Goal: Task Accomplishment & Management: Complete application form

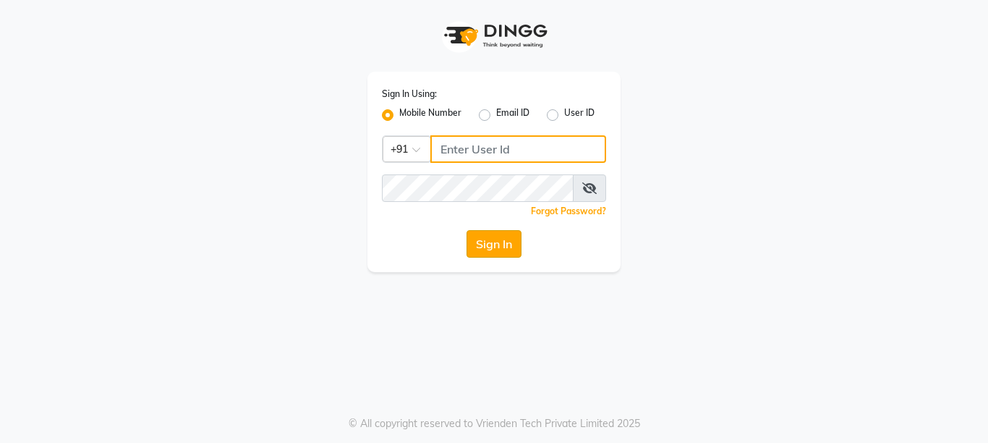
type input "9506660055"
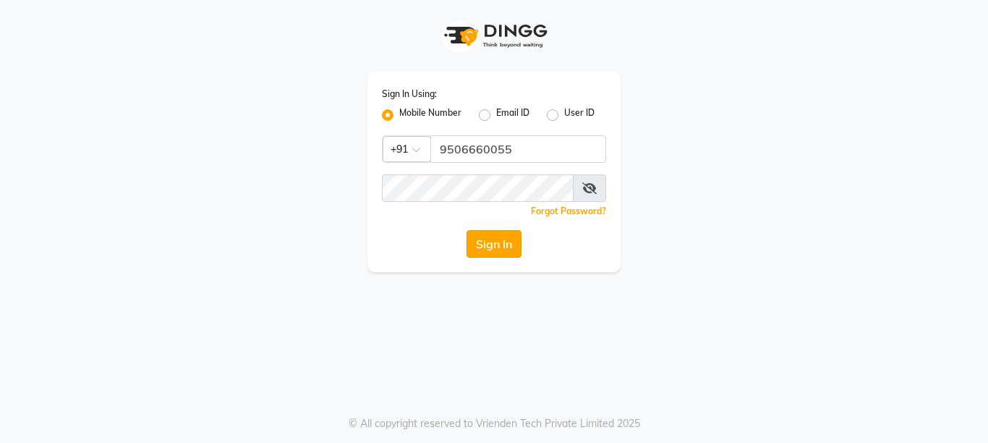
click at [504, 241] on button "Sign In" at bounding box center [493, 243] width 55 height 27
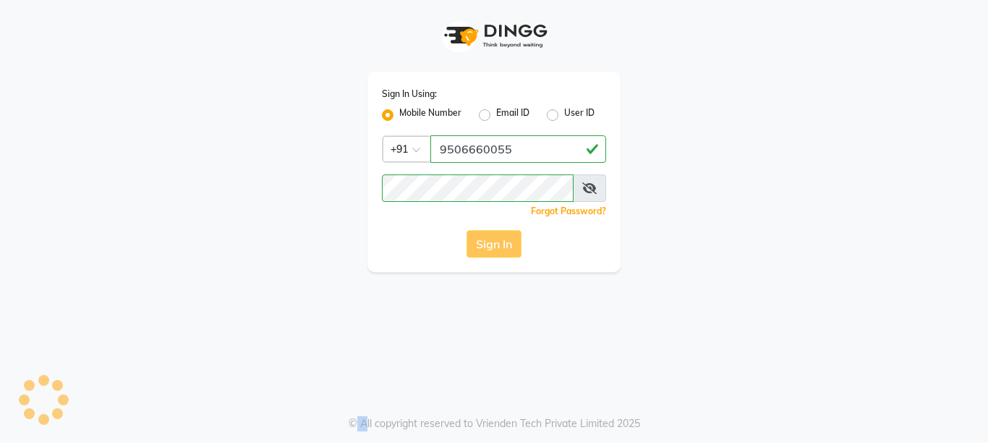
click at [504, 241] on div "Sign In" at bounding box center [494, 243] width 224 height 27
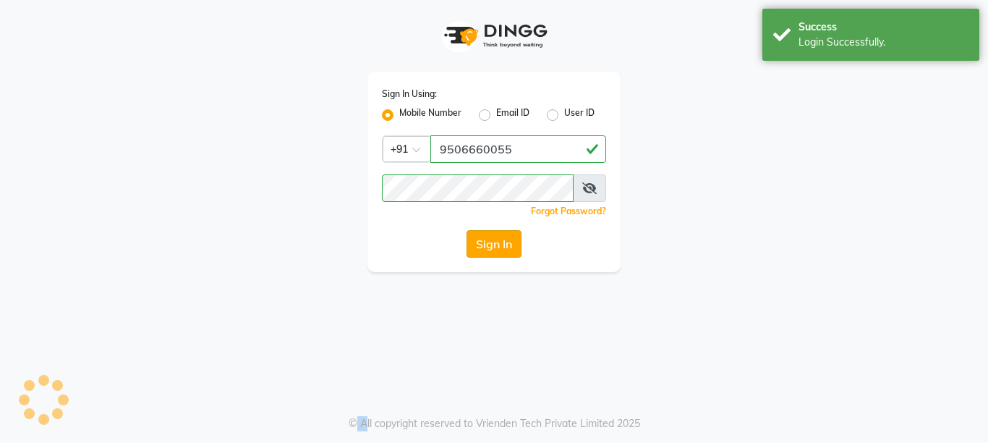
select select "service"
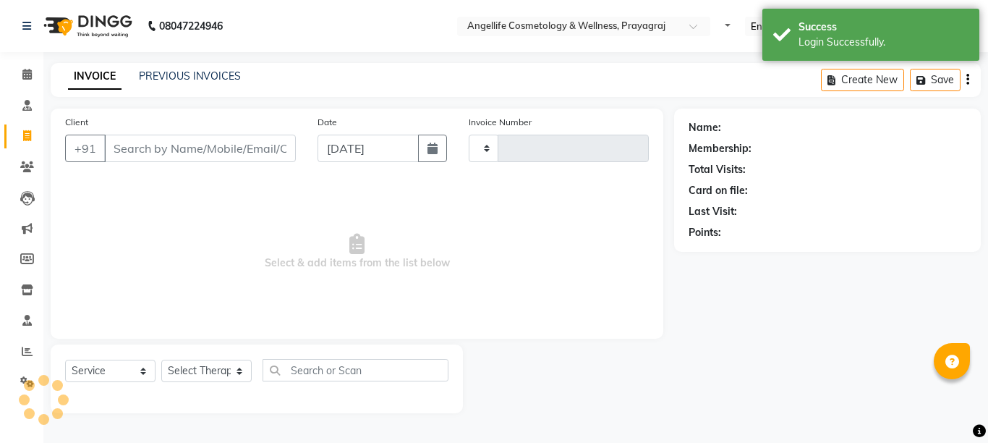
select select "en"
select select "4531"
type input "1283"
click at [215, 150] on input "Client" at bounding box center [200, 148] width 192 height 27
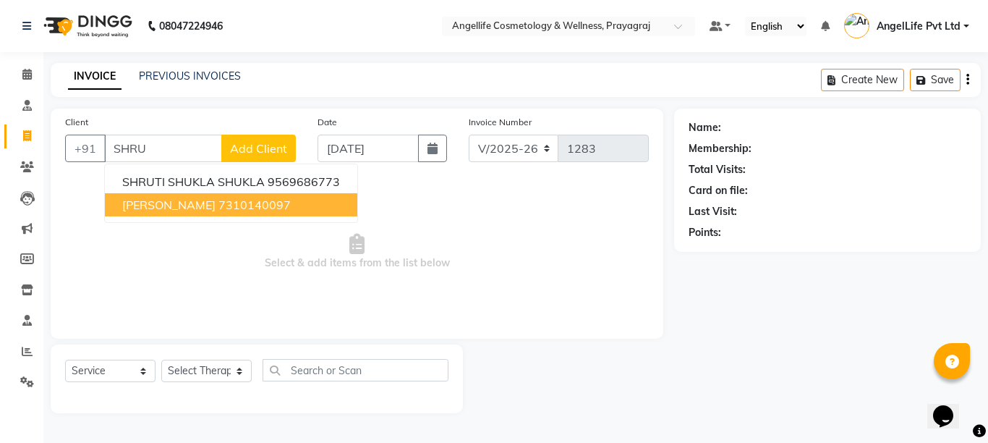
click at [215, 206] on span "[PERSON_NAME]" at bounding box center [168, 204] width 93 height 14
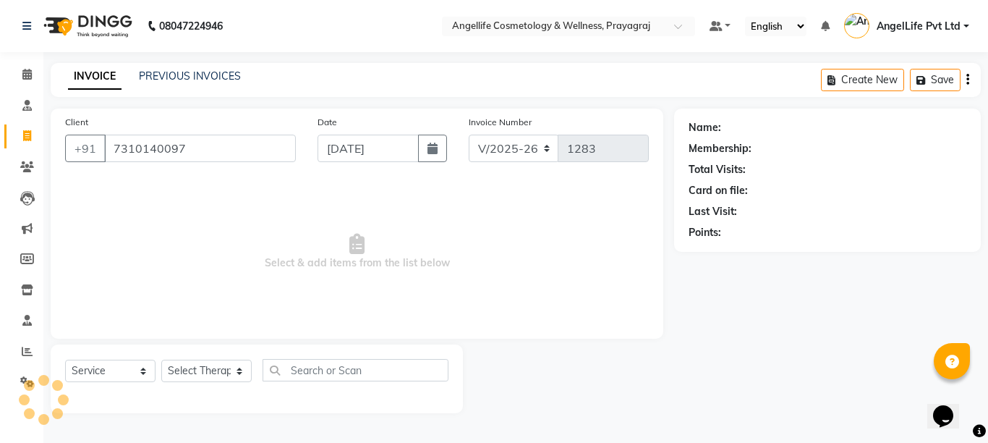
type input "7310140097"
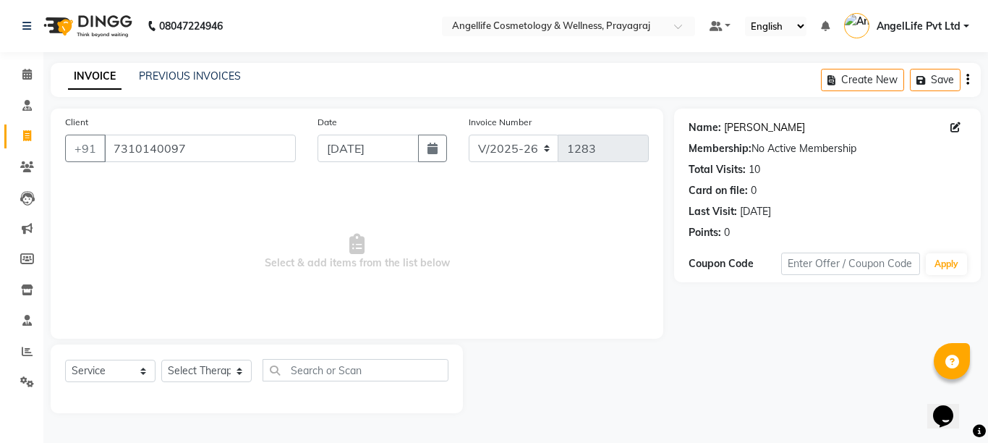
click at [762, 127] on link "[PERSON_NAME]" at bounding box center [764, 127] width 81 height 15
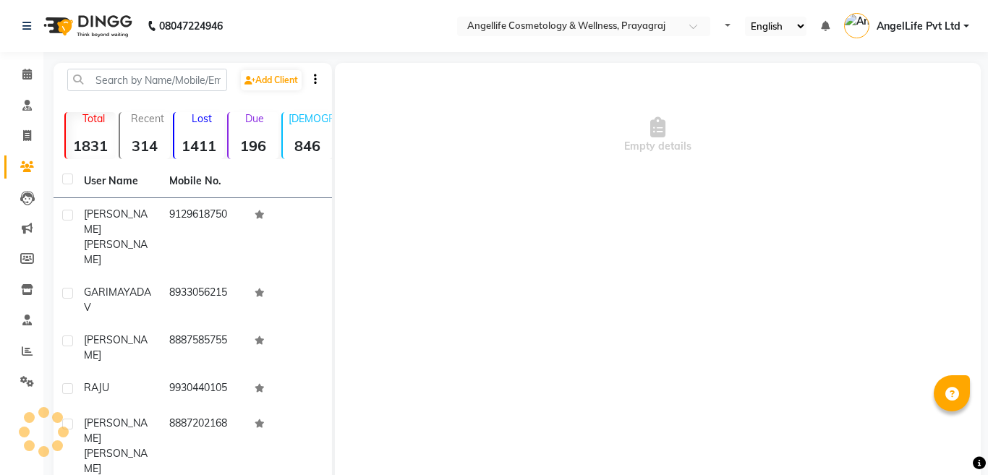
select select "en"
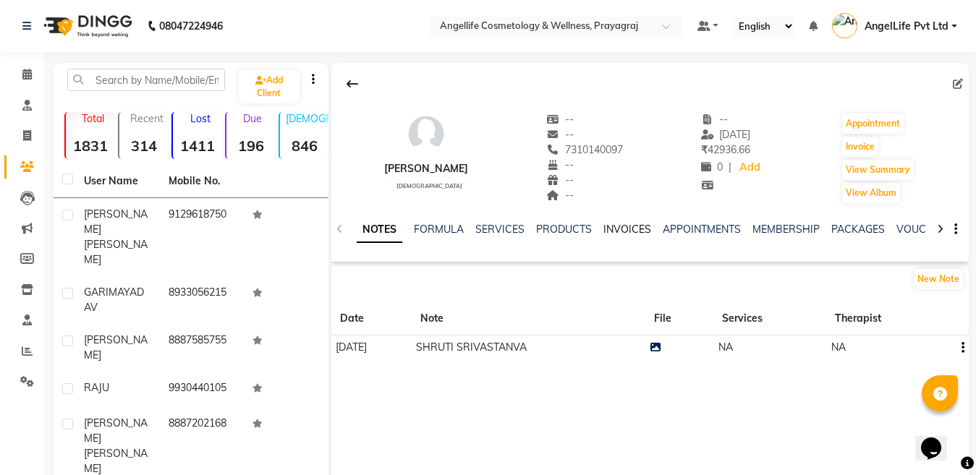
click at [621, 227] on link "INVOICES" at bounding box center [627, 229] width 48 height 13
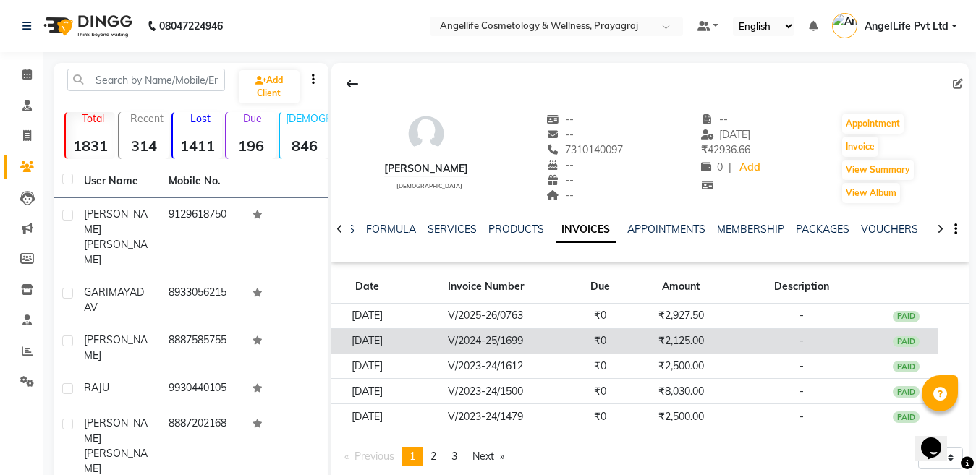
click at [649, 342] on td "₹2,125.00" at bounding box center [680, 340] width 97 height 25
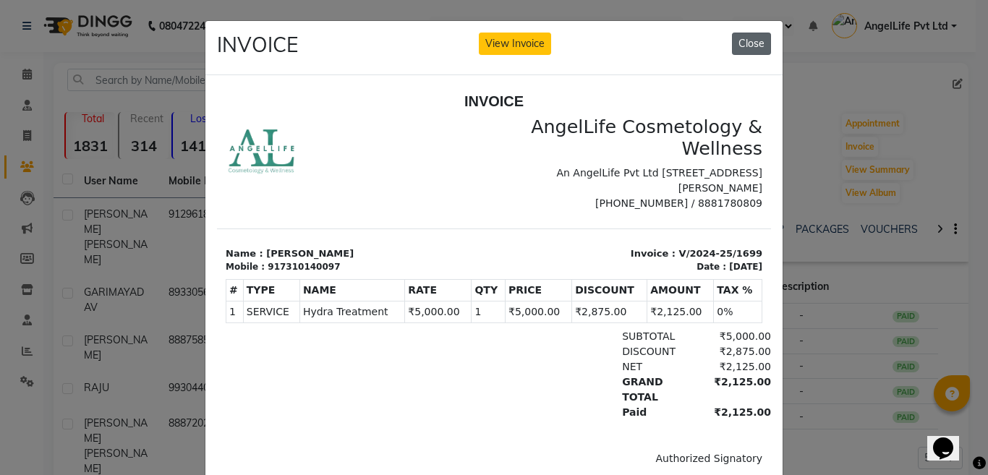
click at [746, 45] on button "Close" at bounding box center [751, 44] width 39 height 22
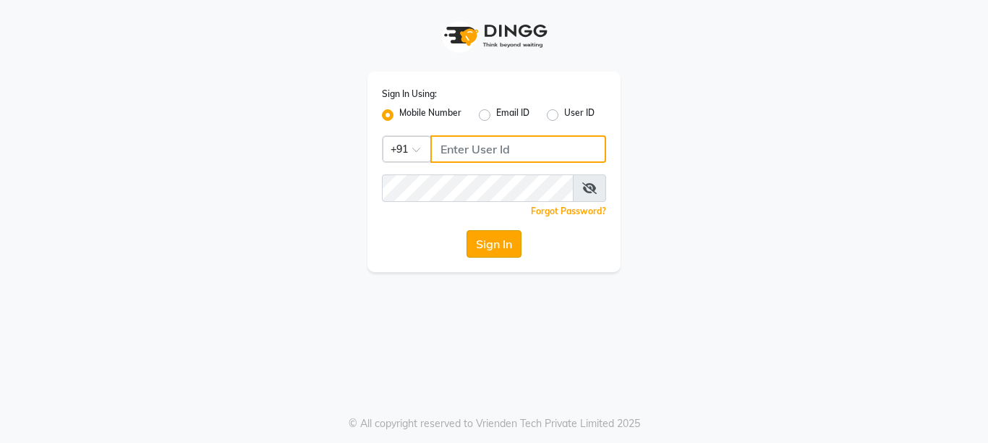
type input "9506660055"
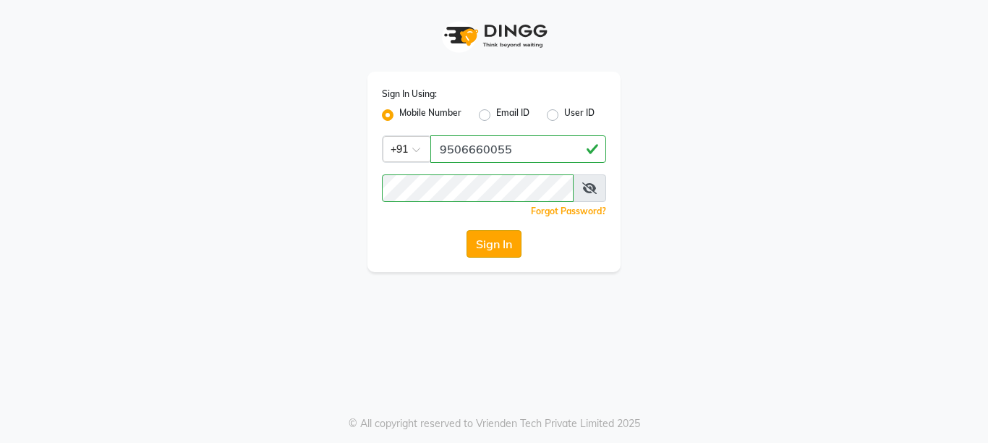
click at [510, 242] on button "Sign In" at bounding box center [493, 243] width 55 height 27
click at [510, 242] on div "Sign In" at bounding box center [494, 243] width 224 height 27
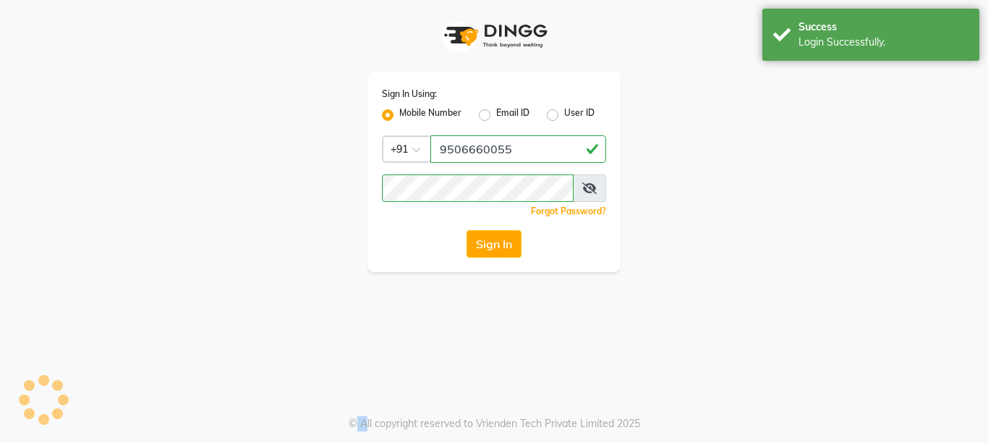
select select "service"
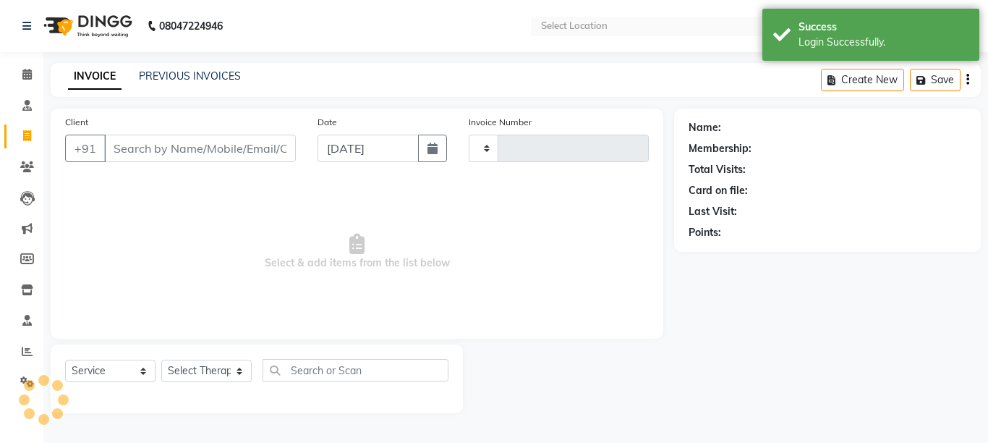
type input "1283"
select select "en"
select select "4531"
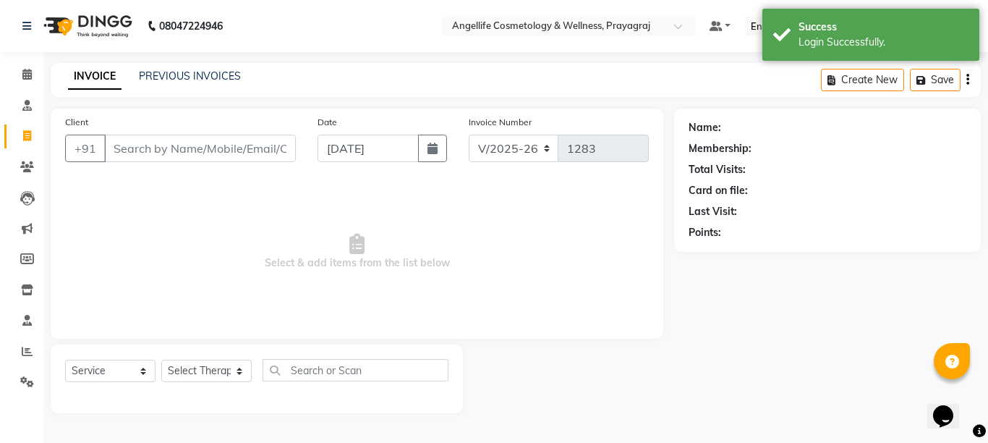
click at [198, 150] on input "Client" at bounding box center [200, 148] width 192 height 27
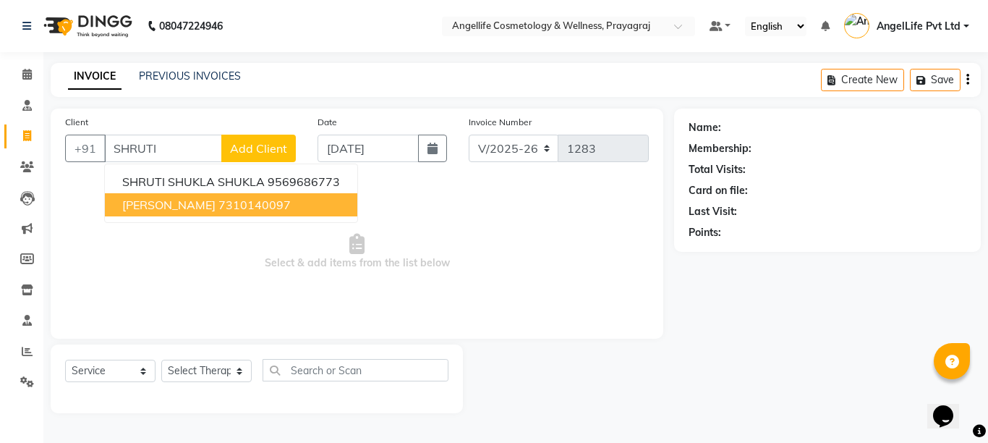
click at [265, 197] on ngb-highlight "7310140097" at bounding box center [254, 204] width 72 height 14
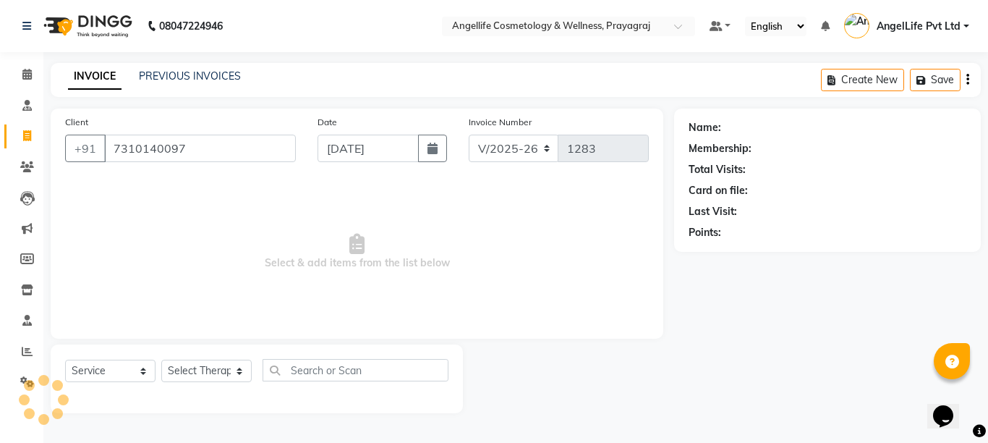
type input "7310140097"
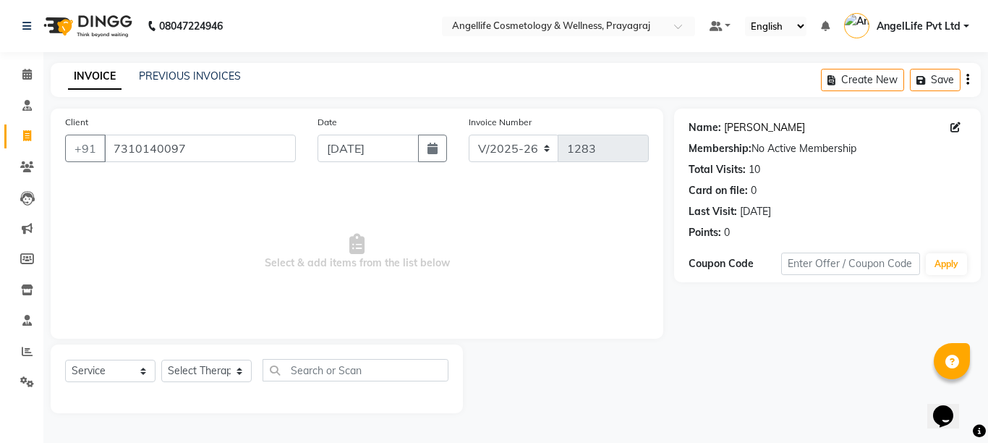
click at [750, 124] on link "Shruti Srivastava" at bounding box center [764, 127] width 81 height 15
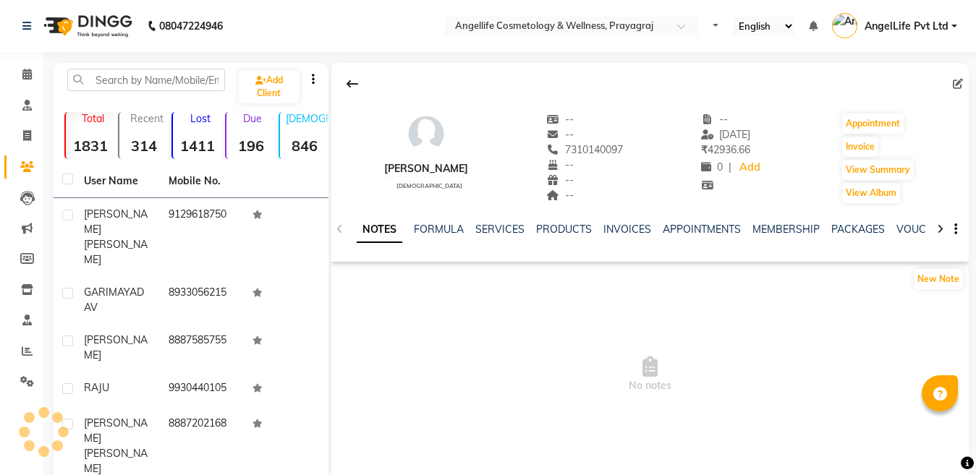
select select "en"
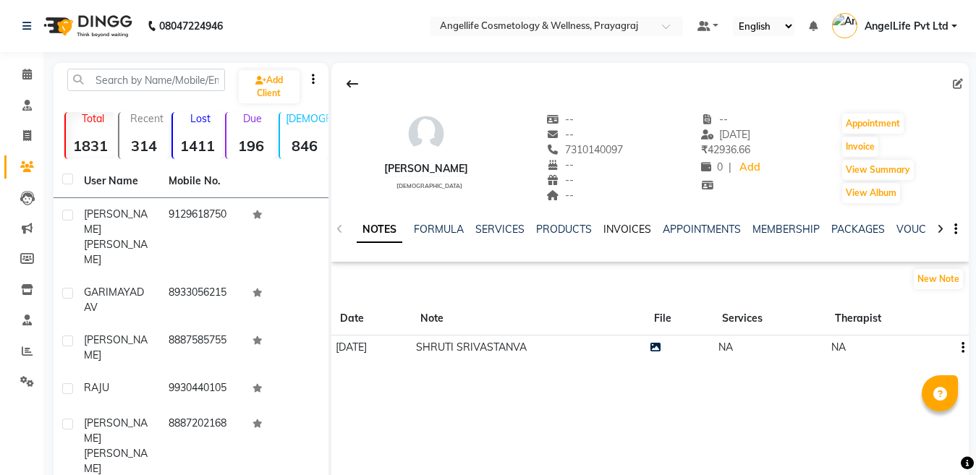
click at [615, 227] on link "INVOICES" at bounding box center [627, 229] width 48 height 13
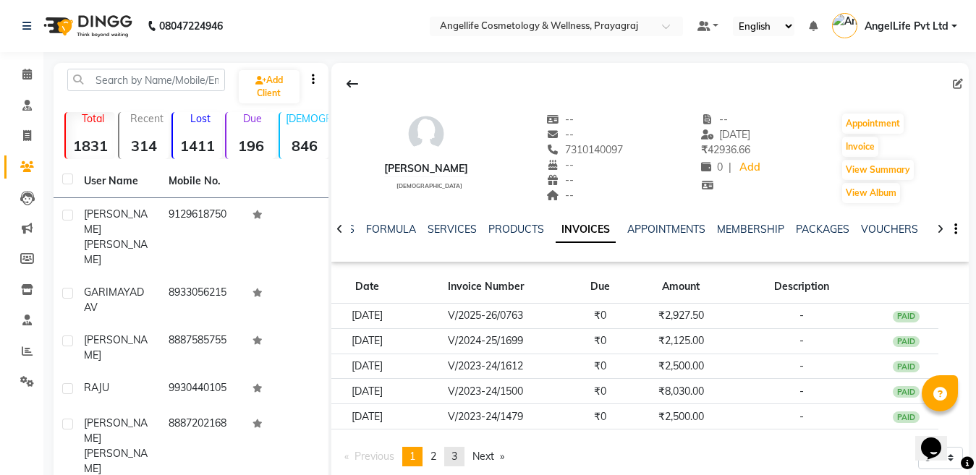
click at [457, 457] on span "3" at bounding box center [454, 456] width 6 height 13
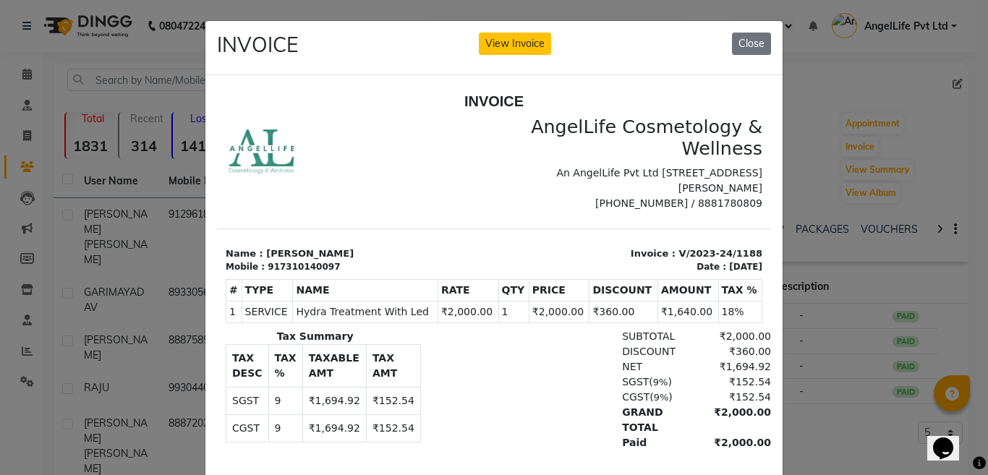
click at [466, 210] on div at bounding box center [355, 162] width 277 height 95
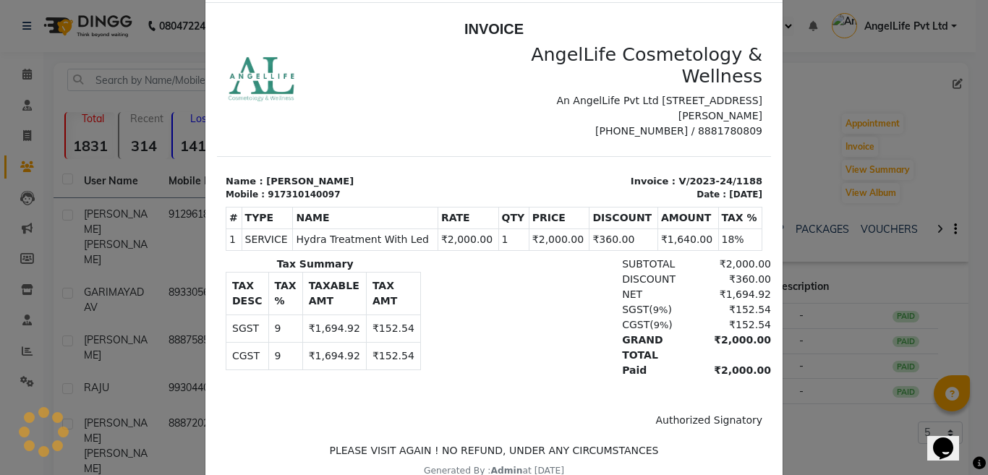
click at [811, 77] on ngb-modal-window "INVOICE View Invoice Close" at bounding box center [494, 237] width 988 height 475
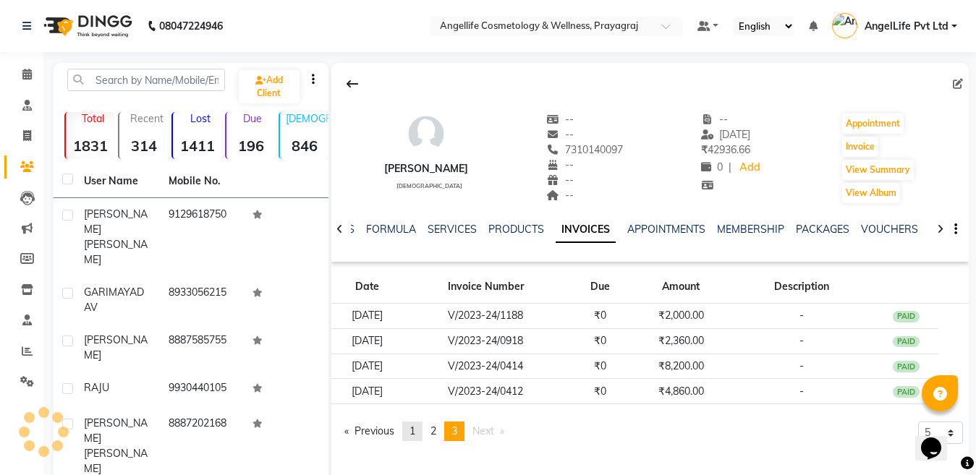
click at [415, 431] on span "1" at bounding box center [412, 430] width 6 height 13
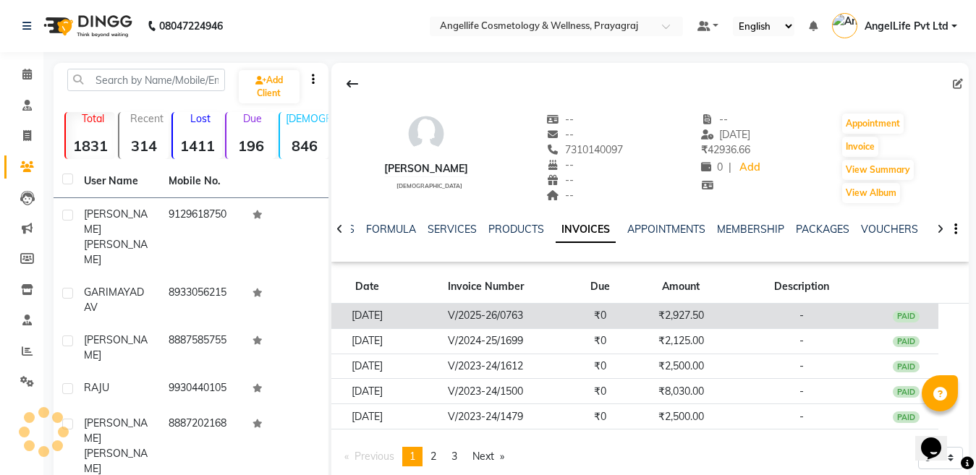
click at [517, 315] on td "V/2025-26/0763" at bounding box center [486, 316] width 164 height 25
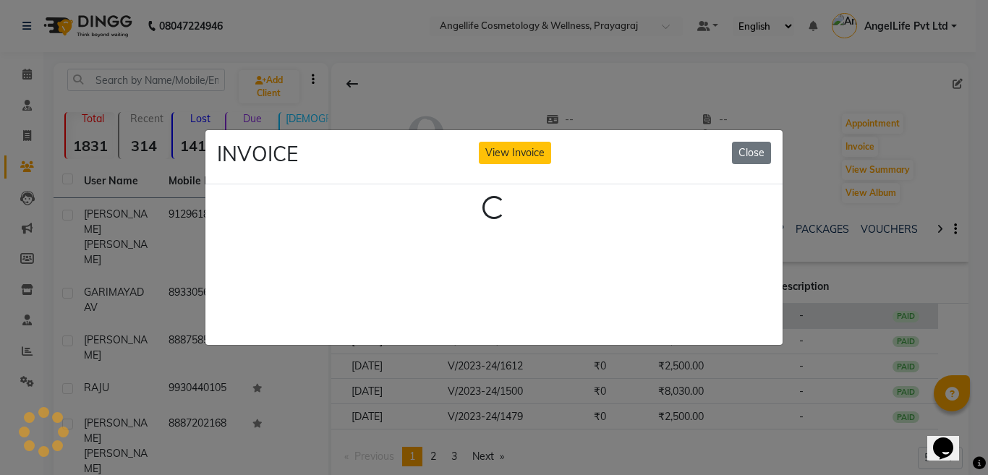
click at [517, 315] on div "Loading..." at bounding box center [493, 264] width 577 height 161
click at [754, 144] on button "Close" at bounding box center [751, 153] width 39 height 22
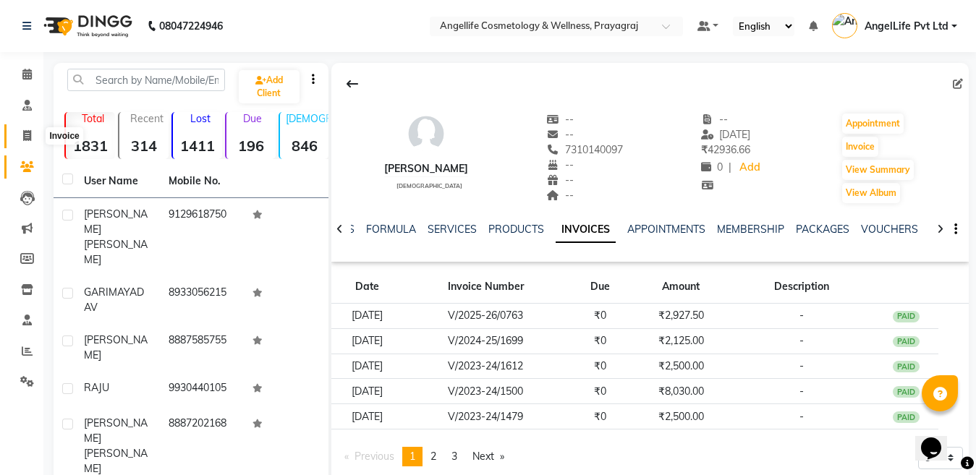
click at [25, 138] on icon at bounding box center [27, 135] width 8 height 11
select select "service"
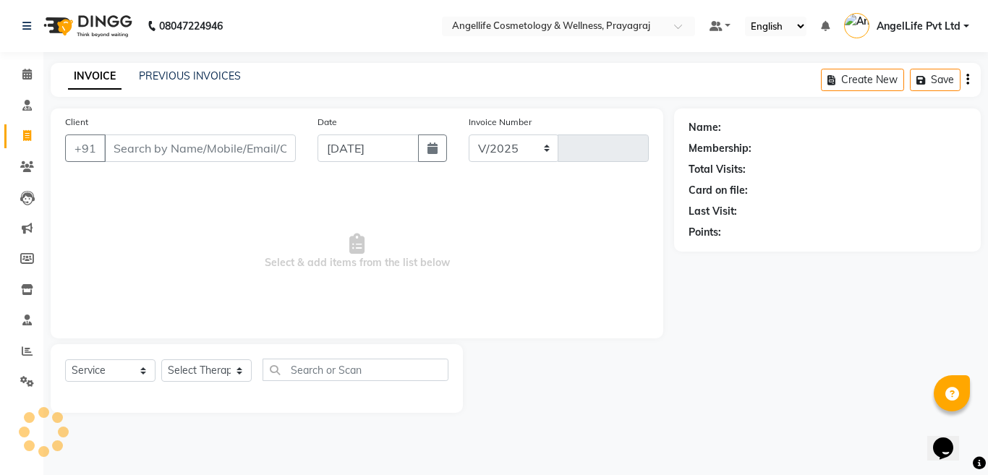
select select "4531"
type input "1283"
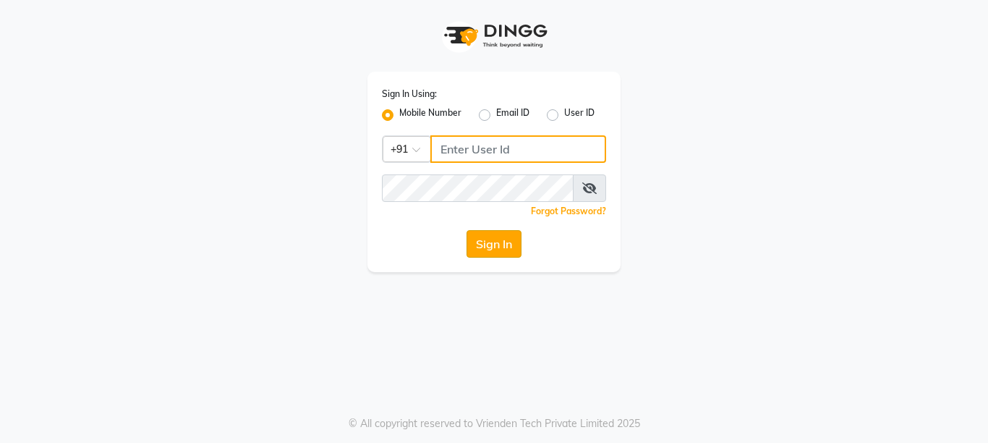
type input "9506660055"
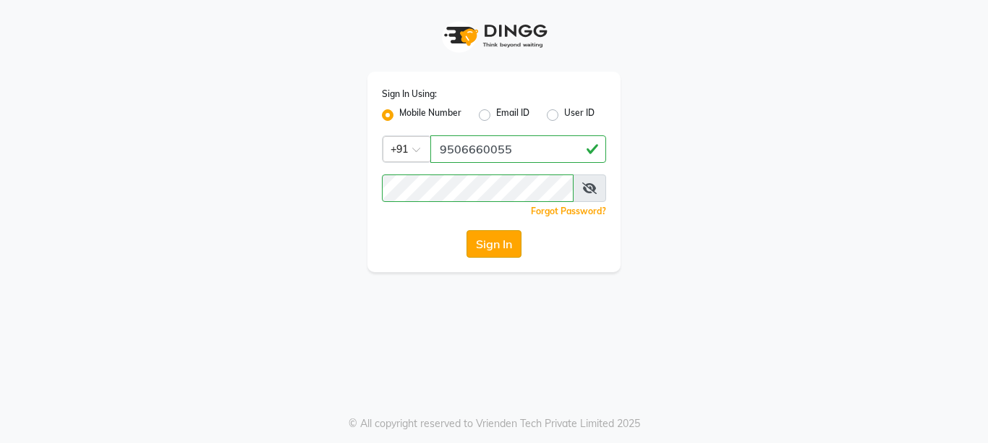
click at [482, 244] on button "Sign In" at bounding box center [493, 243] width 55 height 27
click at [483, 244] on div "Sign In" at bounding box center [494, 243] width 224 height 27
select select "service"
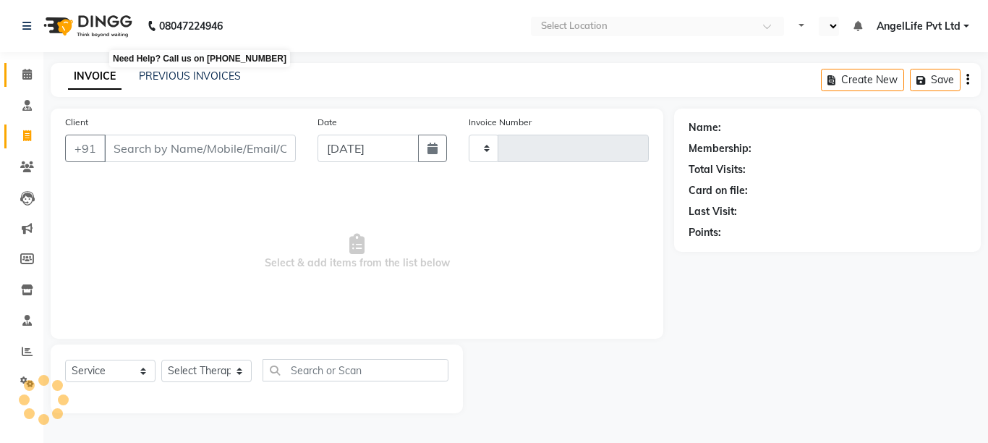
click at [26, 72] on icon at bounding box center [26, 74] width 9 height 11
click at [25, 77] on icon at bounding box center [26, 74] width 9 height 11
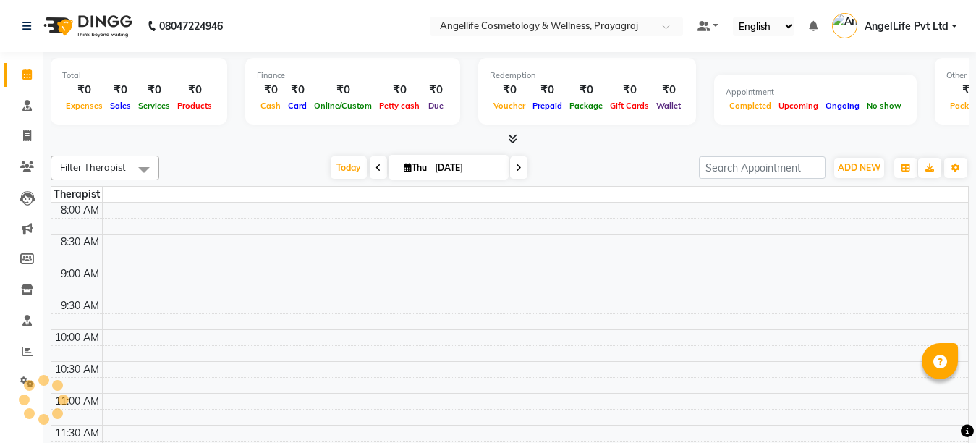
select select "en"
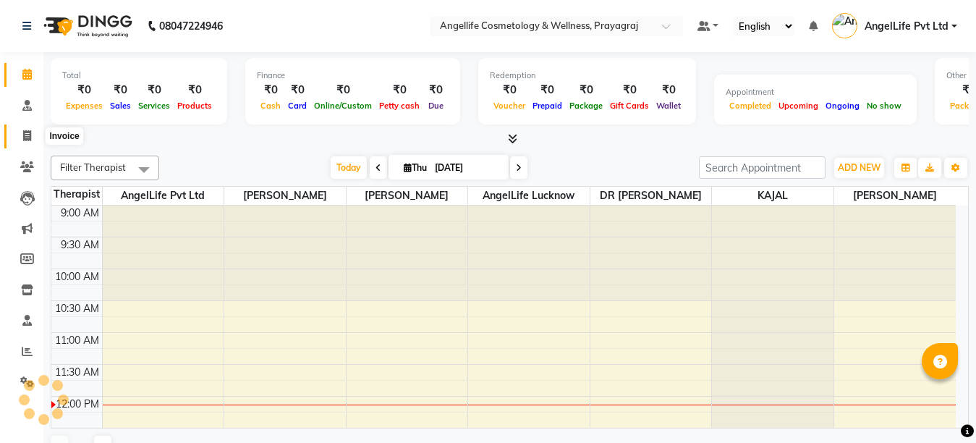
click at [24, 139] on icon at bounding box center [27, 135] width 8 height 11
select select "service"
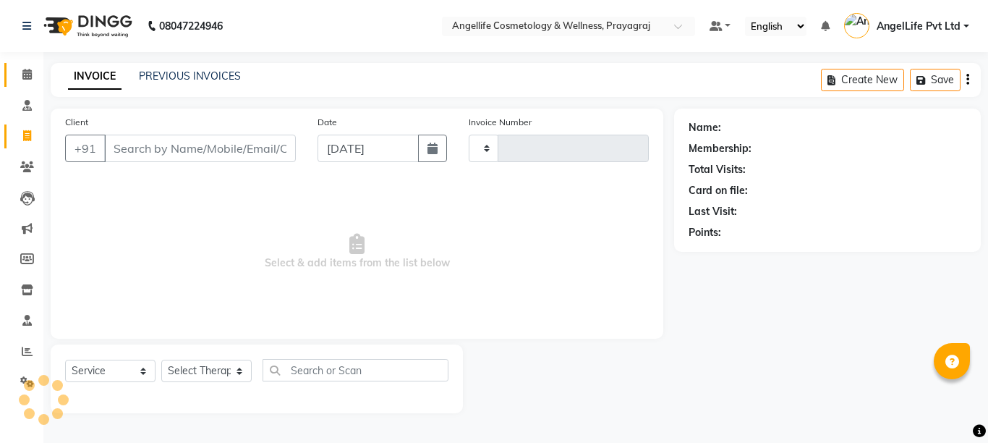
type input "1284"
select select "4531"
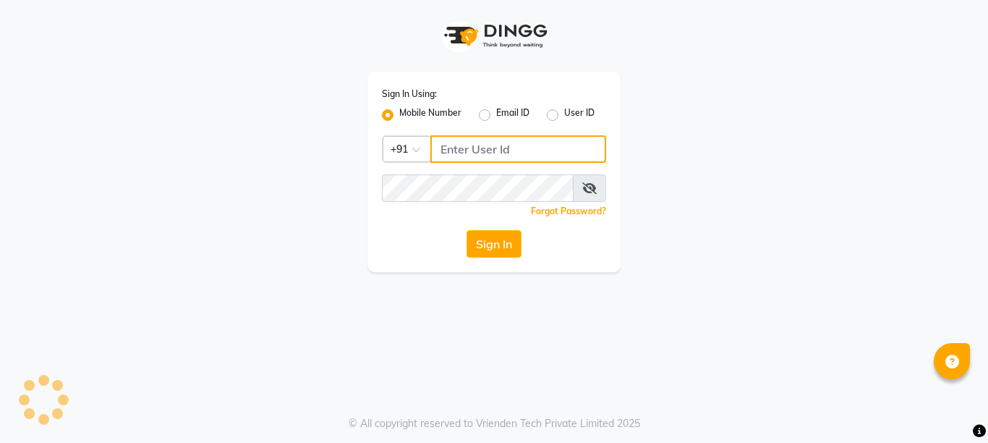
type input "9506660055"
